Goal: Information Seeking & Learning: Learn about a topic

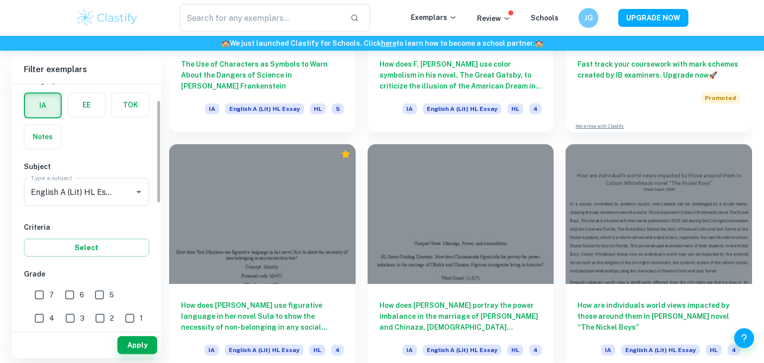
scroll to position [38, 0]
click at [42, 293] on input "7" at bounding box center [39, 294] width 20 height 20
click at [124, 342] on button "Apply" at bounding box center [137, 345] width 40 height 18
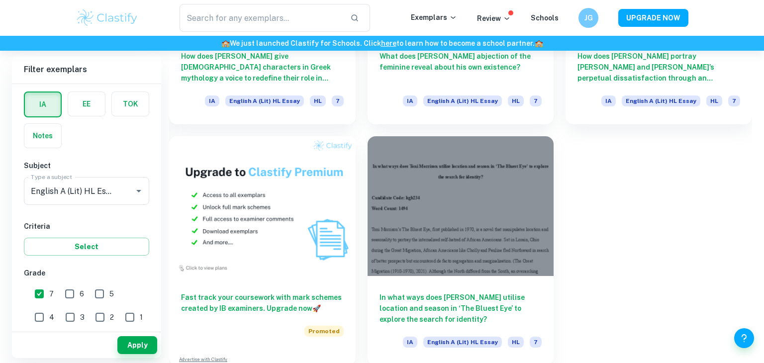
scroll to position [684, 0]
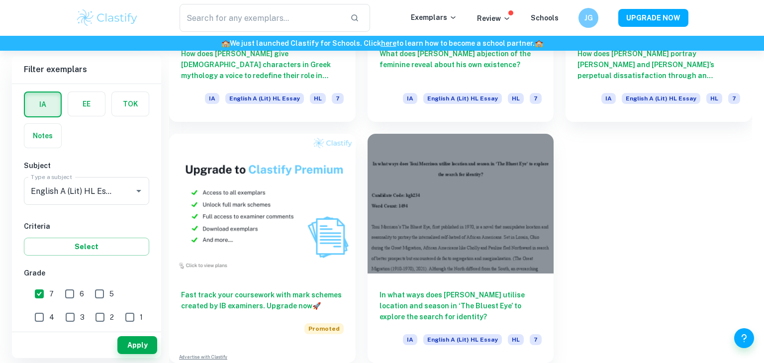
click at [40, 295] on input "7" at bounding box center [39, 294] width 20 height 20
checkbox input "false"
click at [60, 293] on input "6" at bounding box center [70, 294] width 20 height 20
checkbox input "true"
click at [34, 293] on input "7" at bounding box center [39, 294] width 20 height 20
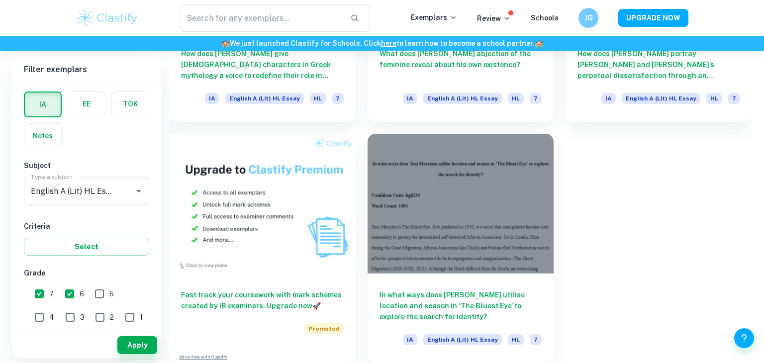
click at [41, 294] on input "7" at bounding box center [39, 294] width 20 height 20
checkbox input "false"
click at [136, 344] on button "Apply" at bounding box center [137, 345] width 40 height 18
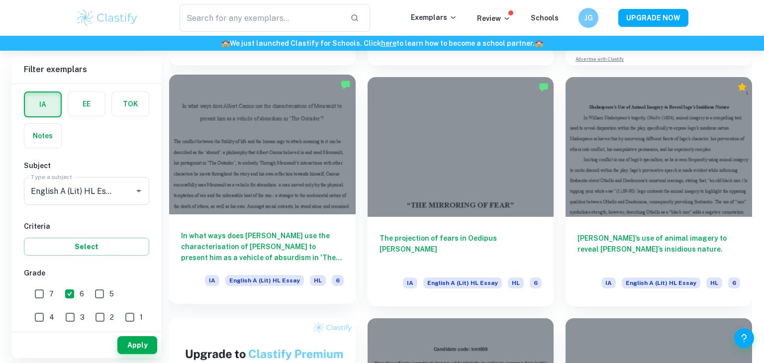
scroll to position [0, 0]
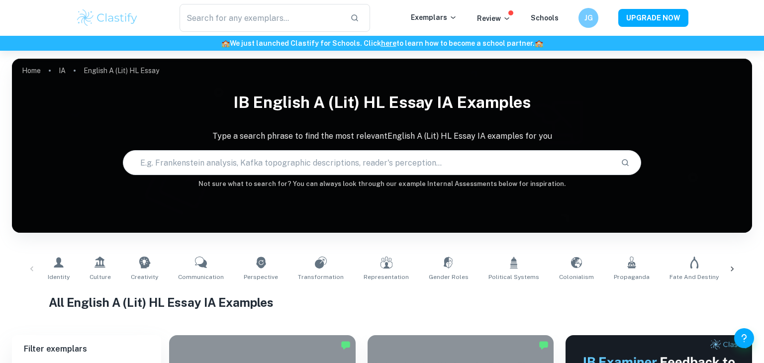
click at [360, 163] on input "text" at bounding box center [367, 163] width 489 height 28
type input "black mirror"
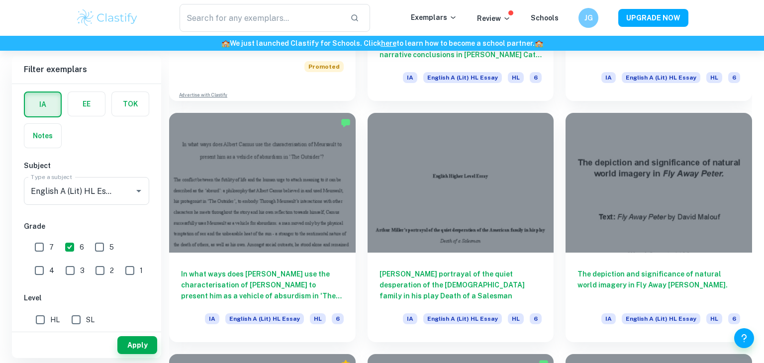
scroll to position [952, 0]
